Goal: Find specific page/section: Find specific page/section

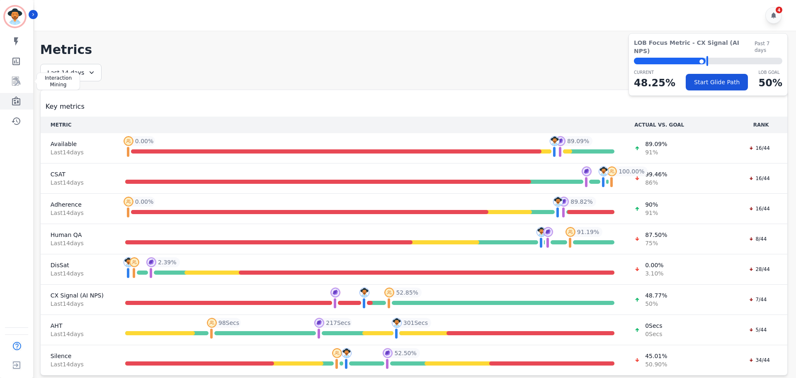
click at [14, 103] on icon "Sidebar" at bounding box center [16, 101] width 10 height 10
